Goal: Task Accomplishment & Management: Use online tool/utility

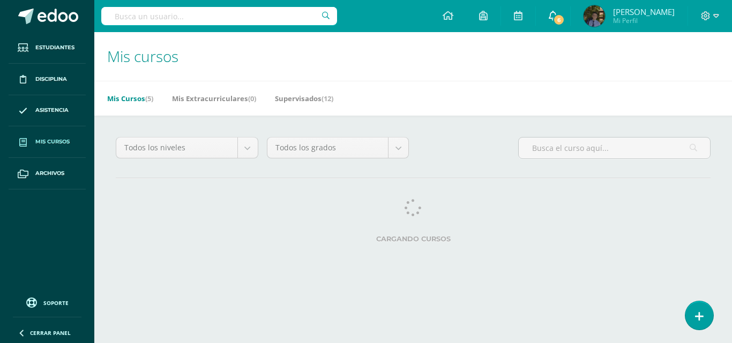
click at [564, 18] on span "6" at bounding box center [559, 20] width 12 height 12
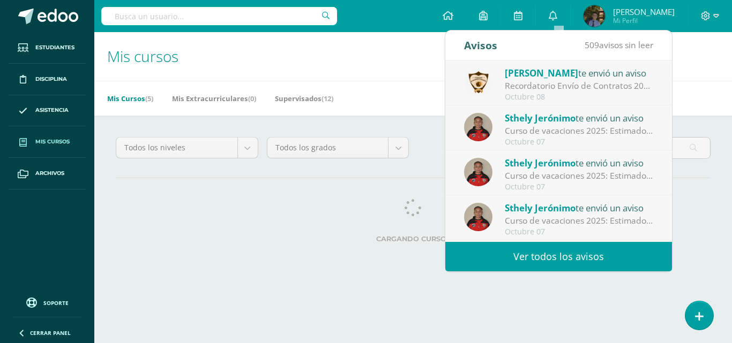
click at [434, 70] on h1 "Mis cursos" at bounding box center [413, 56] width 612 height 49
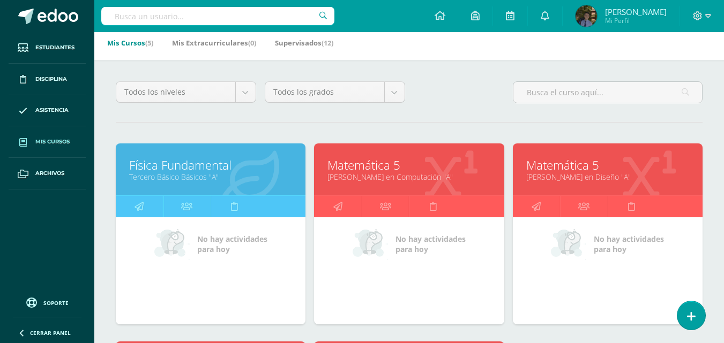
scroll to position [107, 0]
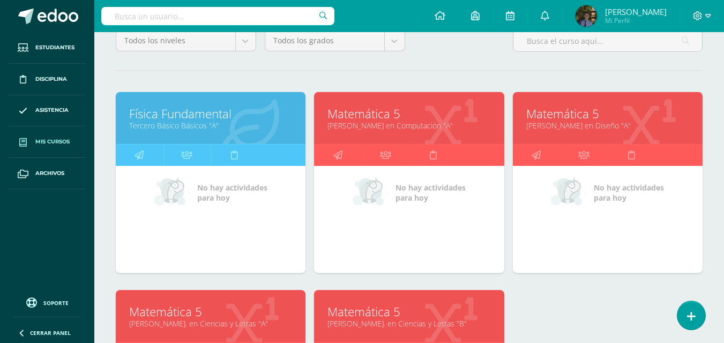
click at [187, 117] on link "Física Fundamental" at bounding box center [210, 114] width 163 height 17
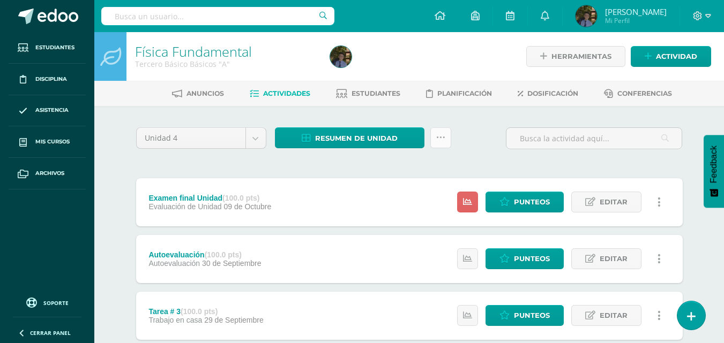
click at [436, 139] on icon at bounding box center [440, 137] width 9 height 9
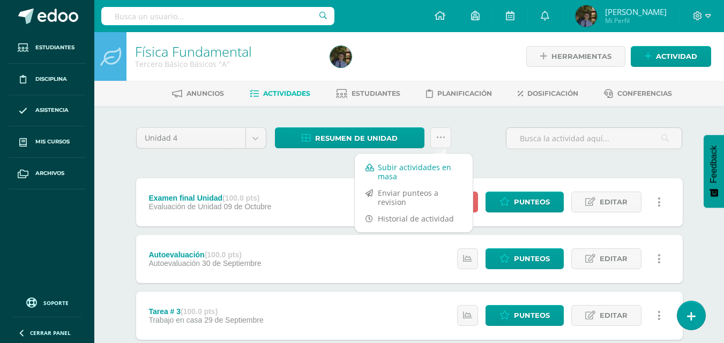
click at [419, 167] on link "Subir actividades en masa" at bounding box center [414, 172] width 118 height 26
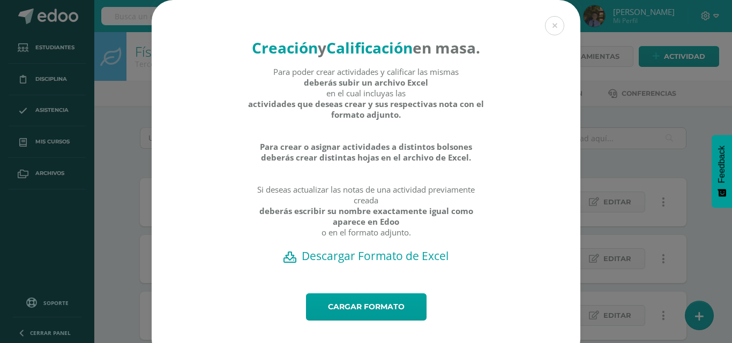
click at [364, 263] on h2 "Descargar Formato de Excel" at bounding box center [365, 256] width 391 height 15
click at [363, 321] on link "Cargar formato" at bounding box center [366, 306] width 121 height 27
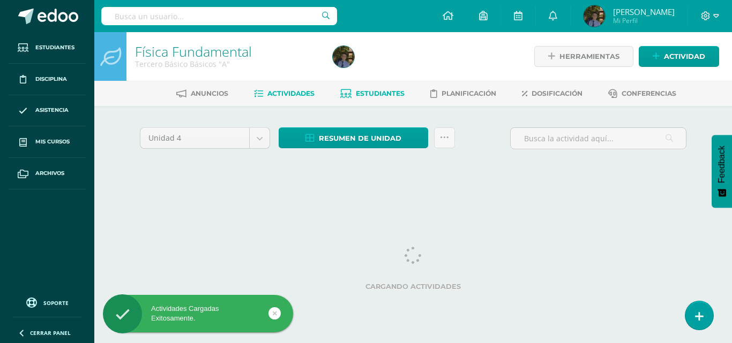
click at [386, 96] on span "Estudiantes" at bounding box center [380, 93] width 49 height 8
